Goal: Find specific page/section: Find specific page/section

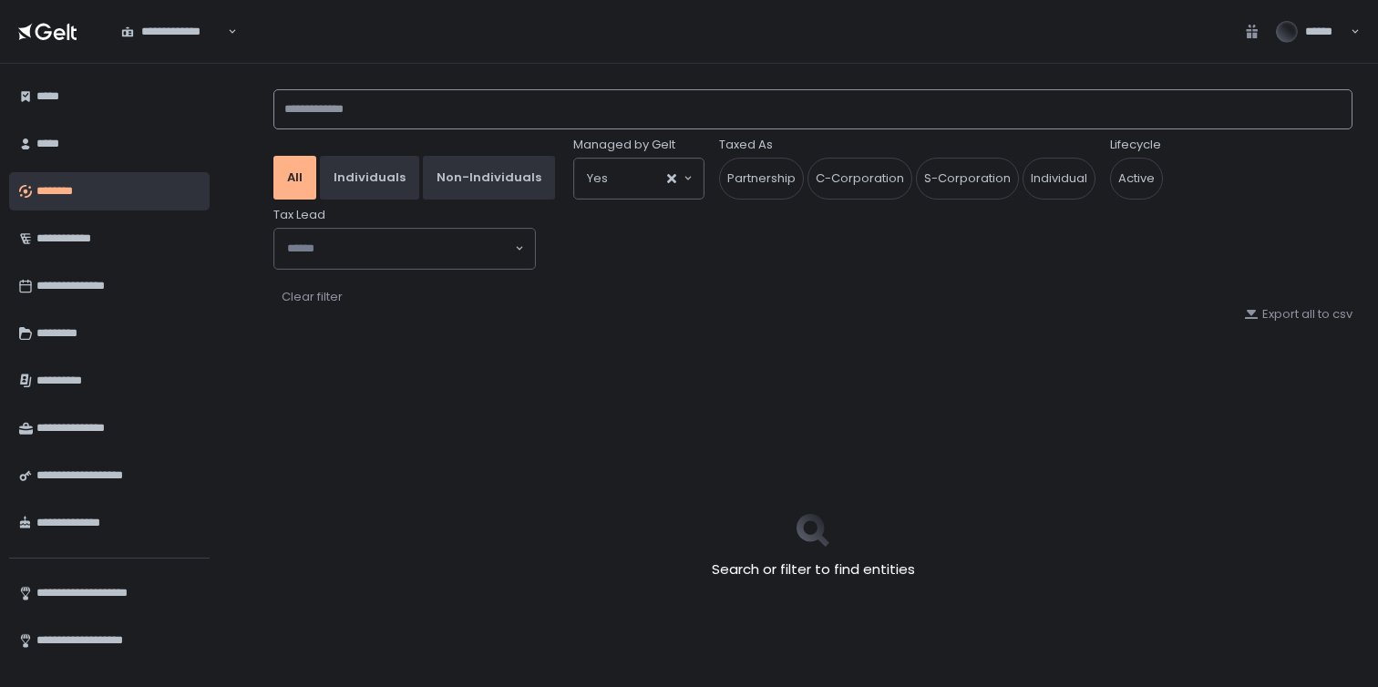
click at [360, 121] on input at bounding box center [812, 109] width 1079 height 40
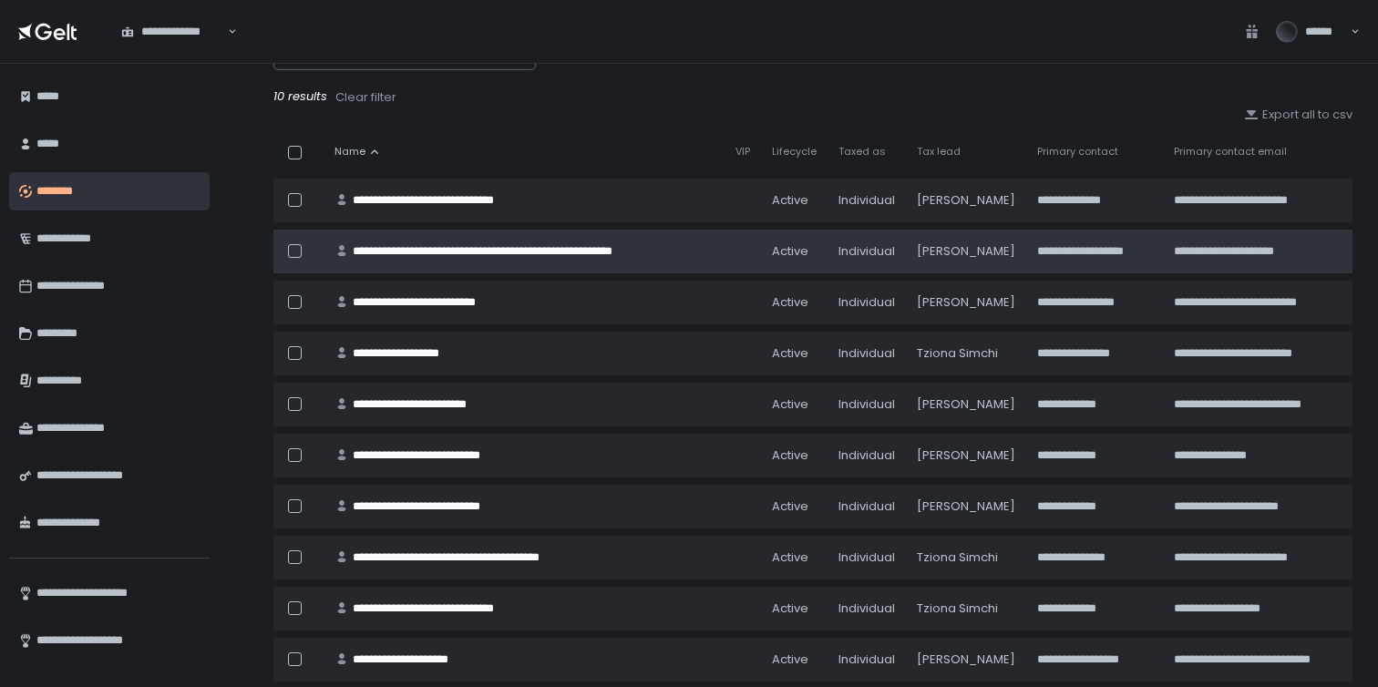
scroll to position [205, 0]
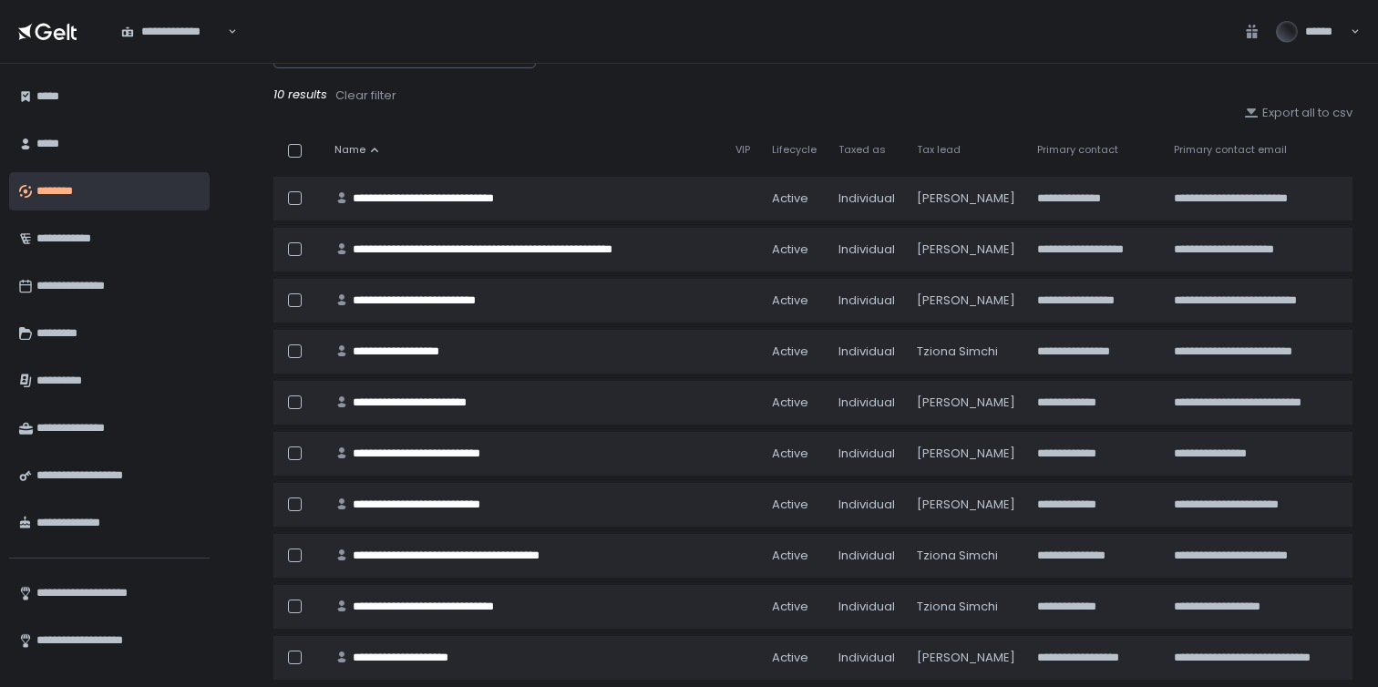
type input "****"
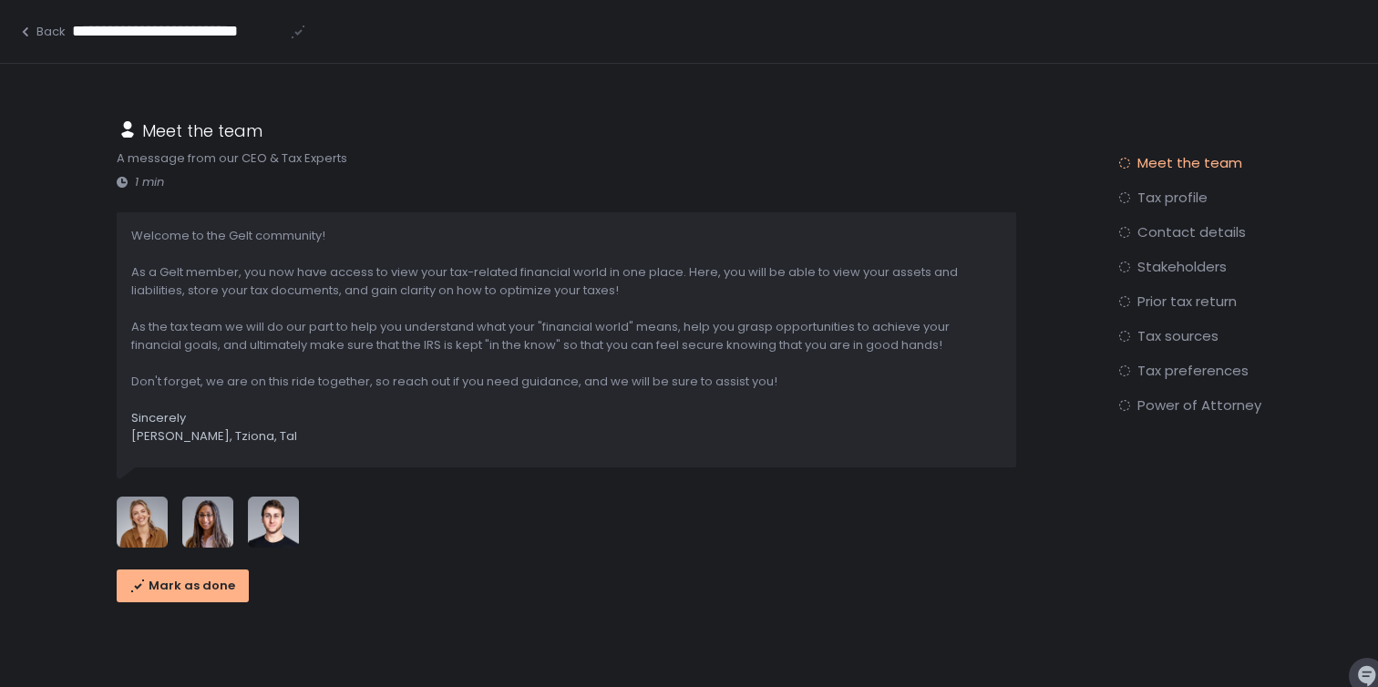
click at [1160, 198] on span "Tax profile" at bounding box center [1173, 198] width 70 height 18
